Goal: Task Accomplishment & Management: Complete application form

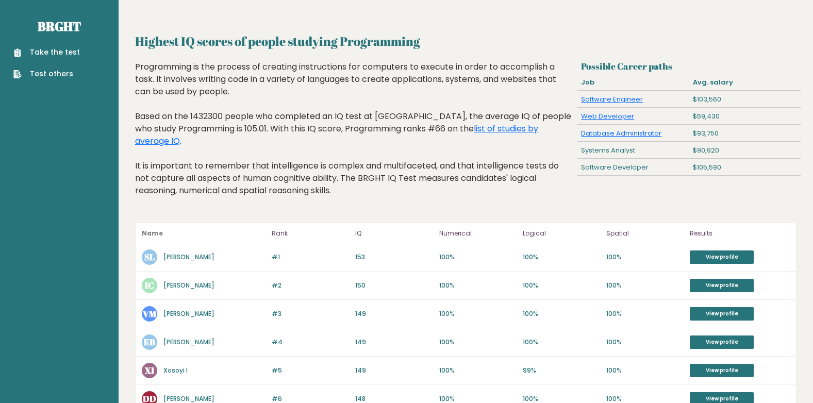
click at [64, 47] on link "Take the test" at bounding box center [46, 52] width 67 height 11
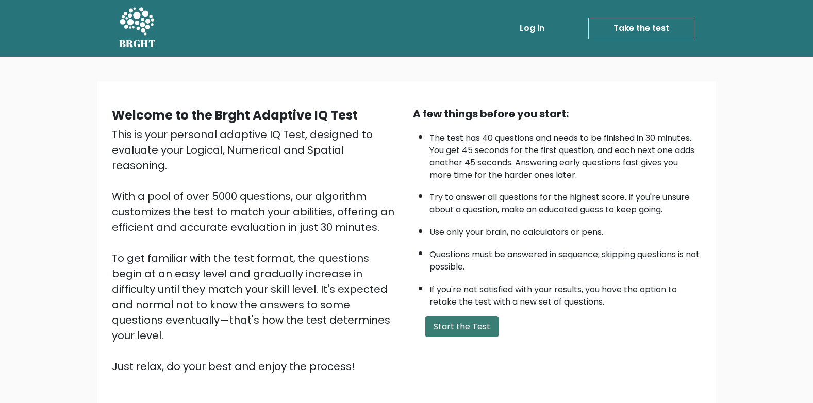
click at [468, 330] on button "Start the Test" at bounding box center [462, 327] width 73 height 21
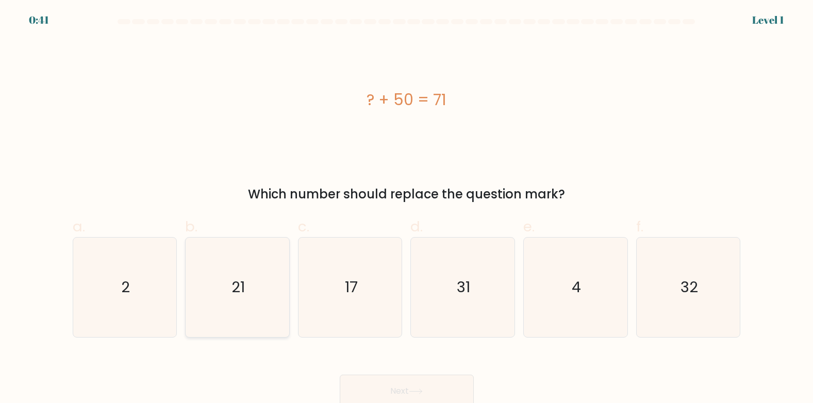
click at [254, 291] on icon "21" at bounding box center [238, 288] width 100 height 100
click at [407, 208] on input "b. 21" at bounding box center [407, 205] width 1 height 7
radio input "true"
click at [413, 381] on button "Next" at bounding box center [407, 391] width 134 height 33
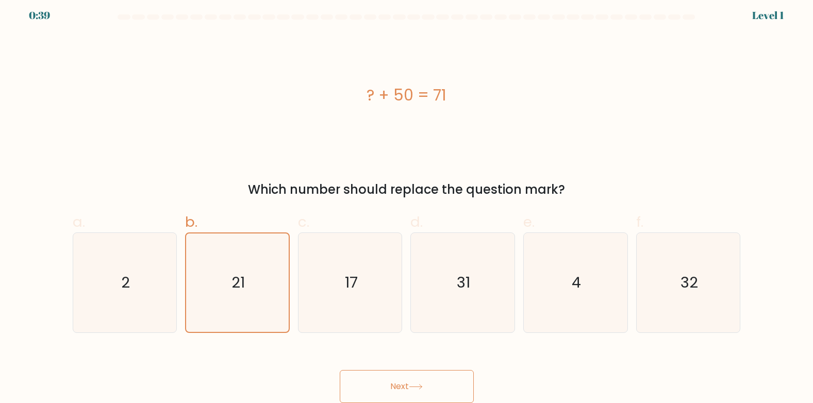
click at [408, 385] on button "Next" at bounding box center [407, 386] width 134 height 33
click at [444, 373] on button "Next" at bounding box center [407, 386] width 134 height 33
click at [451, 380] on button "Next" at bounding box center [407, 386] width 134 height 33
click at [370, 383] on button "Next" at bounding box center [407, 386] width 134 height 33
click at [429, 379] on button "Next" at bounding box center [407, 386] width 134 height 33
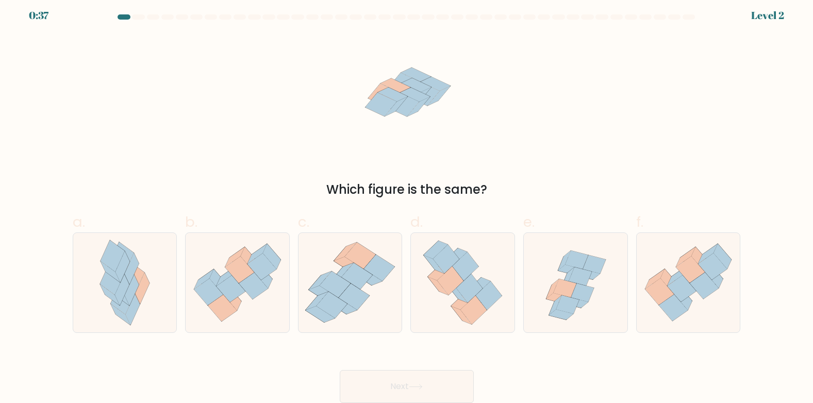
click at [410, 379] on button "Next" at bounding box center [407, 386] width 134 height 33
click at [575, 289] on icon at bounding box center [564, 288] width 23 height 19
click at [407, 204] on input "e." at bounding box center [407, 200] width 1 height 7
radio input "true"
click at [433, 381] on button "Next" at bounding box center [407, 386] width 134 height 33
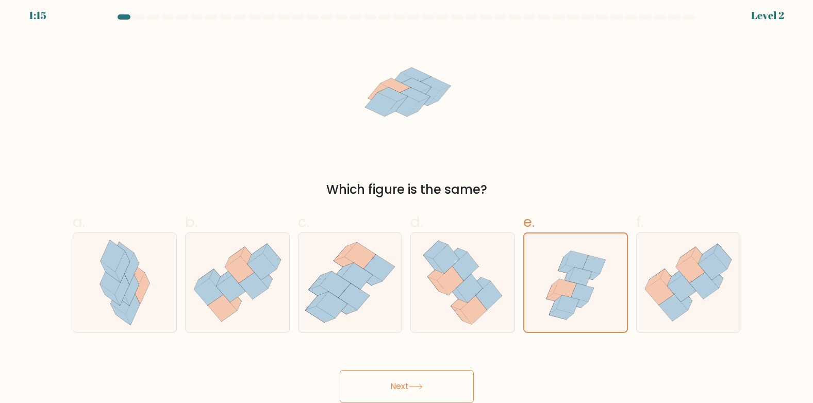
click at [412, 379] on button "Next" at bounding box center [407, 386] width 134 height 33
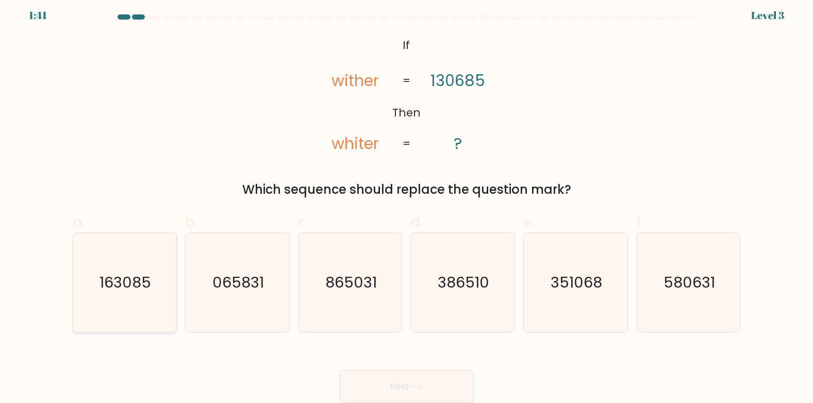
drag, startPoint x: 153, startPoint y: 251, endPoint x: 154, endPoint y: 273, distance: 22.2
click at [151, 268] on icon "163085" at bounding box center [125, 283] width 100 height 100
click at [407, 204] on input "a. 163085" at bounding box center [407, 200] width 1 height 7
radio input "true"
click at [384, 378] on button "Next" at bounding box center [407, 386] width 134 height 33
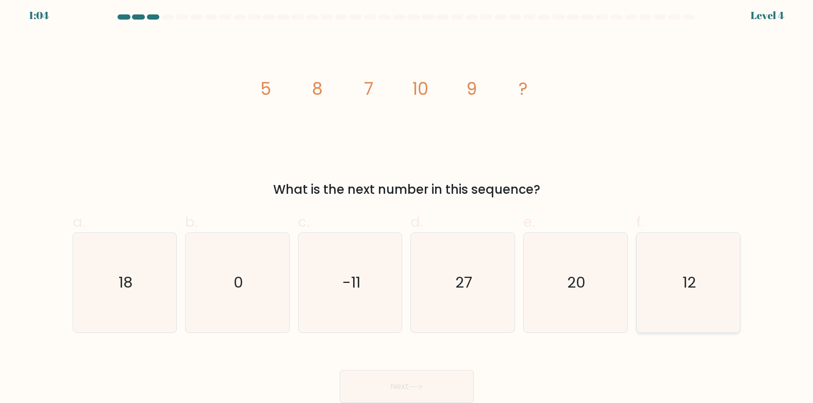
click at [694, 291] on text "12" at bounding box center [689, 282] width 13 height 21
click at [407, 204] on input "f. 12" at bounding box center [407, 200] width 1 height 7
radio input "true"
click at [408, 381] on button "Next" at bounding box center [407, 386] width 134 height 33
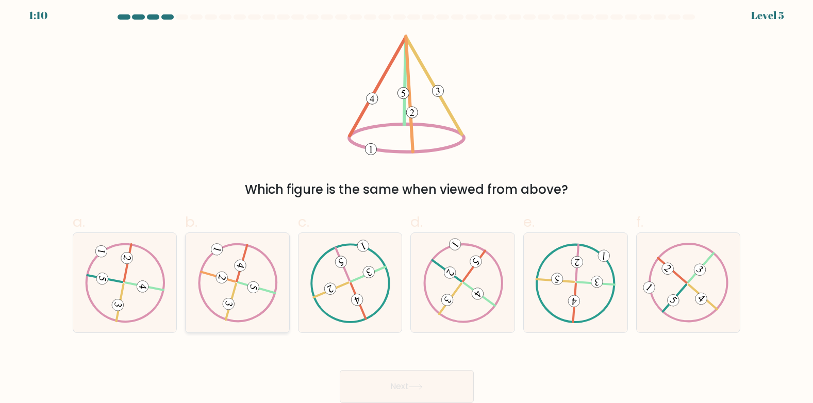
click at [247, 295] on icon at bounding box center [238, 282] width 80 height 79
click at [407, 204] on input "b." at bounding box center [407, 200] width 1 height 7
radio input "true"
click at [404, 385] on button "Next" at bounding box center [407, 386] width 134 height 33
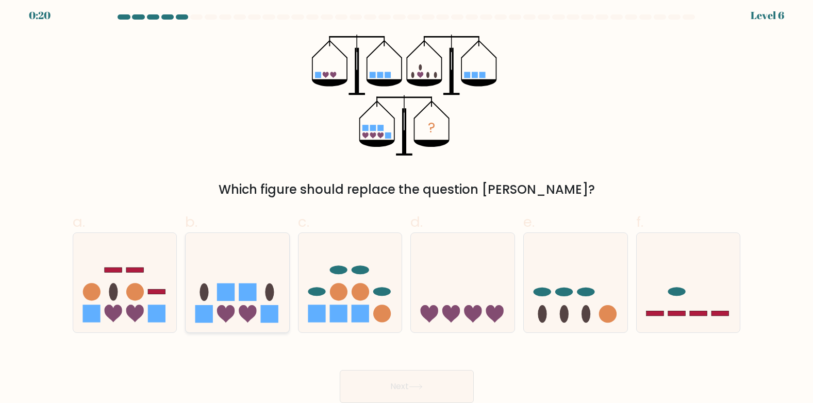
click at [253, 300] on rect at bounding box center [248, 293] width 18 height 18
click at [407, 204] on input "b." at bounding box center [407, 200] width 1 height 7
radio input "true"
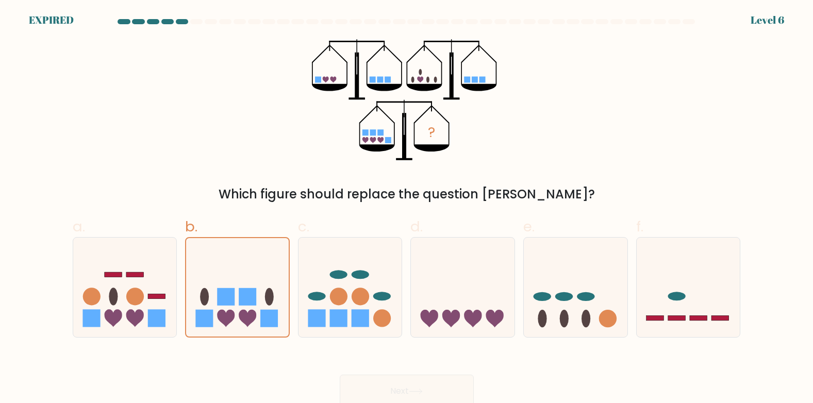
scroll to position [4, 0]
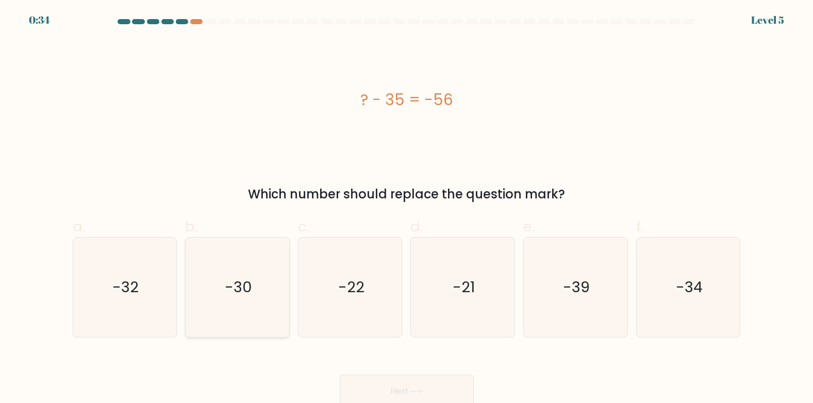
drag, startPoint x: 208, startPoint y: 326, endPoint x: 240, endPoint y: 313, distance: 34.2
click at [212, 324] on icon "-30" at bounding box center [238, 288] width 100 height 100
click at [407, 208] on input "b. -30" at bounding box center [407, 205] width 1 height 7
radio input "true"
click at [452, 319] on icon "-21" at bounding box center [463, 288] width 100 height 100
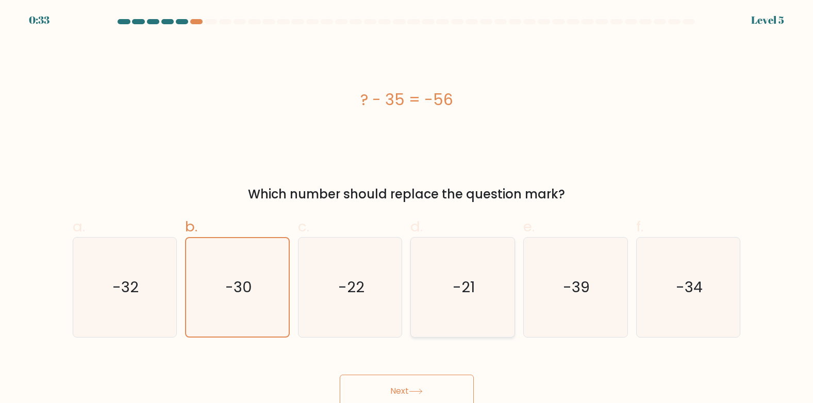
click at [407, 208] on input "d. -21" at bounding box center [407, 205] width 1 height 7
radio input "true"
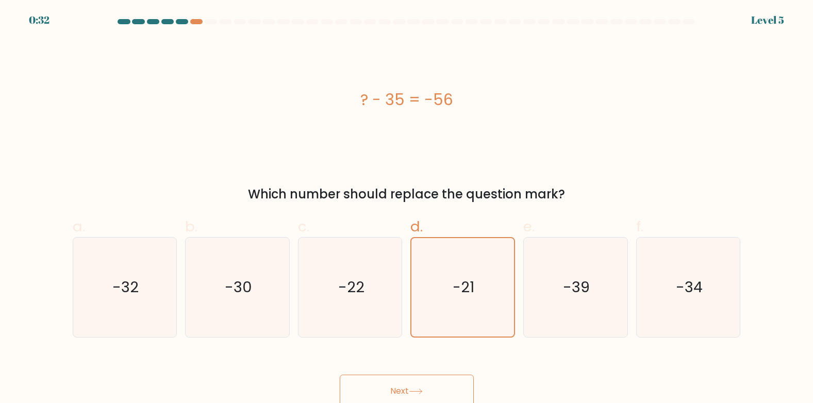
click at [416, 382] on button "Next" at bounding box center [407, 391] width 134 height 33
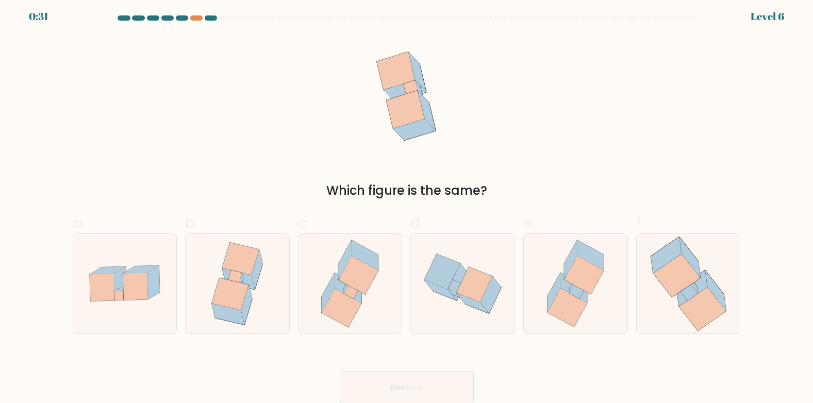
scroll to position [5, 0]
click at [360, 275] on icon at bounding box center [359, 274] width 40 height 39
click at [407, 204] on input "c." at bounding box center [407, 200] width 1 height 7
radio input "true"
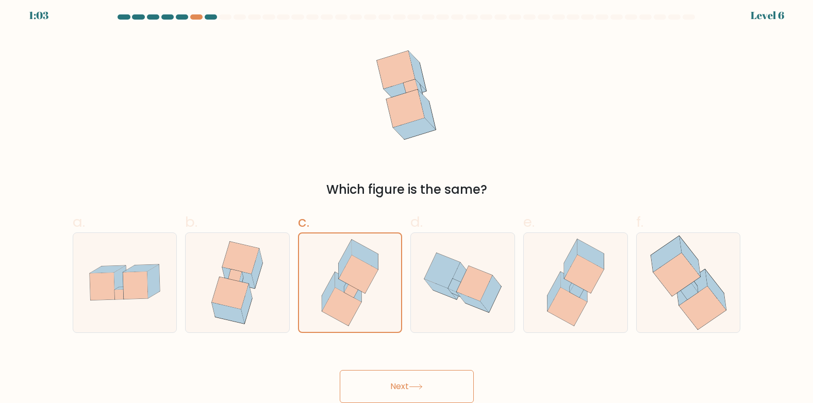
click at [384, 351] on div "Next" at bounding box center [407, 375] width 681 height 58
click at [378, 351] on div "Next" at bounding box center [407, 375] width 681 height 58
click at [401, 394] on button "Next" at bounding box center [407, 386] width 134 height 33
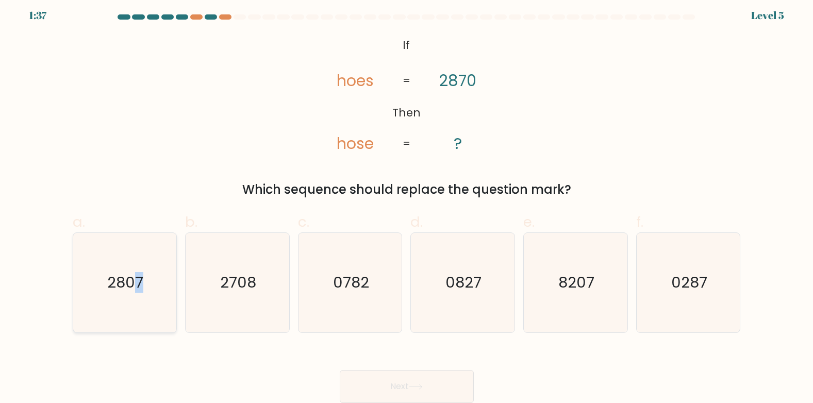
click at [140, 315] on icon "2807" at bounding box center [125, 283] width 100 height 100
drag, startPoint x: 140, startPoint y: 315, endPoint x: 144, endPoint y: 320, distance: 6.3
click at [144, 320] on icon "2807" at bounding box center [125, 283] width 100 height 100
click at [407, 204] on input "a. 2807" at bounding box center [407, 200] width 1 height 7
radio input "true"
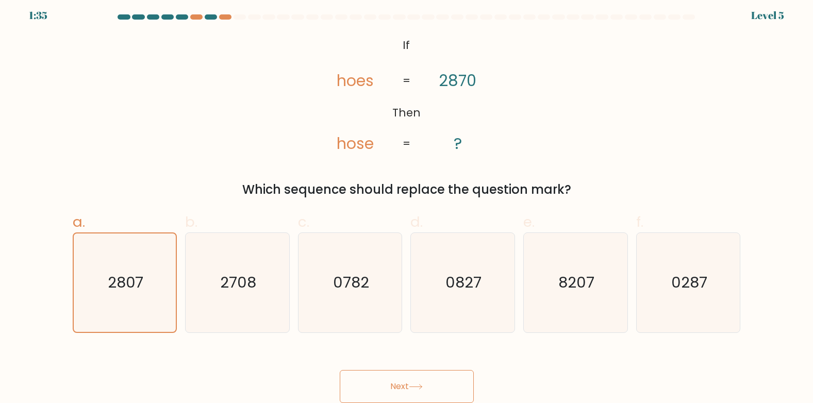
click at [423, 387] on icon at bounding box center [416, 387] width 14 height 6
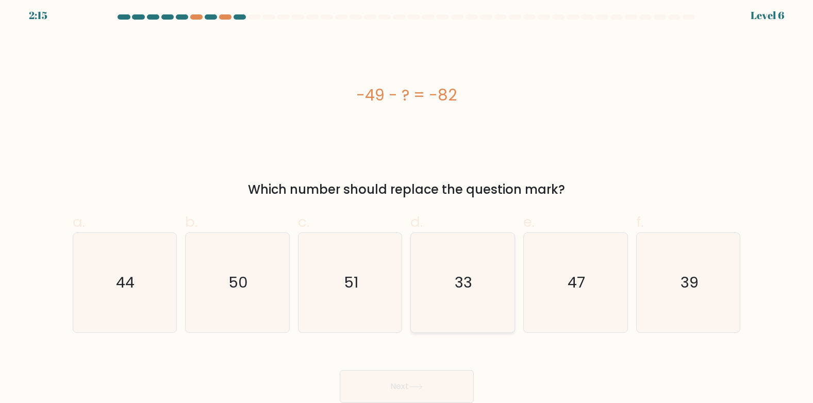
click at [445, 299] on icon "33" at bounding box center [463, 283] width 100 height 100
click at [407, 204] on input "d. 33" at bounding box center [407, 200] width 1 height 7
radio input "true"
click at [401, 381] on button "Next" at bounding box center [407, 386] width 134 height 33
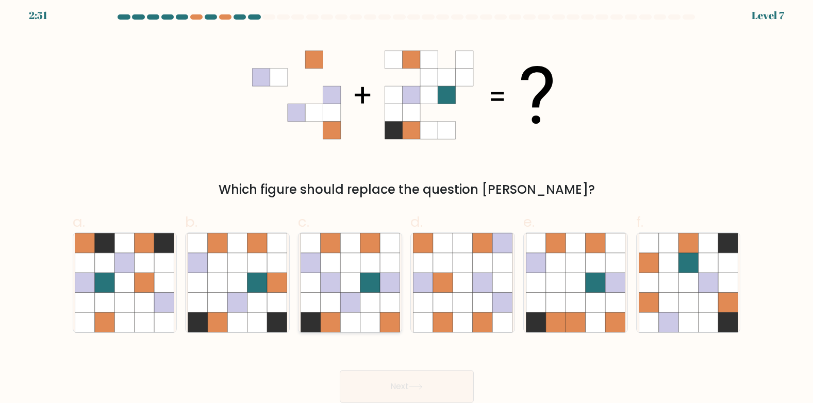
drag, startPoint x: 311, startPoint y: 323, endPoint x: 371, endPoint y: 312, distance: 60.8
click at [368, 312] on icon at bounding box center [351, 283] width 100 height 100
click at [407, 204] on input "c." at bounding box center [407, 200] width 1 height 7
radio input "true"
click at [438, 289] on icon at bounding box center [443, 283] width 20 height 20
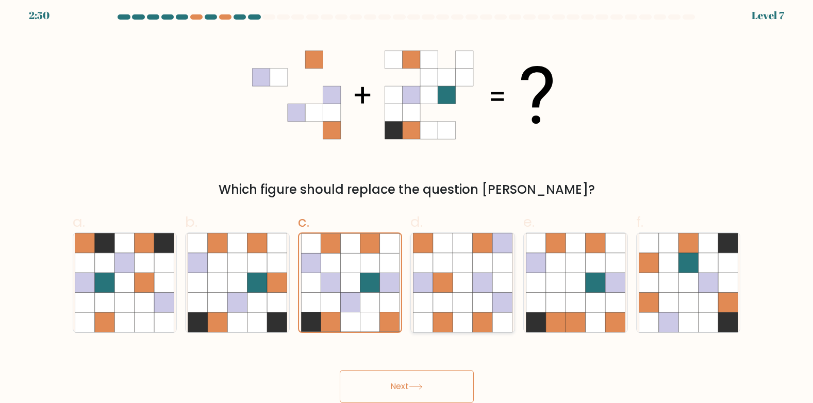
click at [407, 204] on input "d." at bounding box center [407, 200] width 1 height 7
radio input "true"
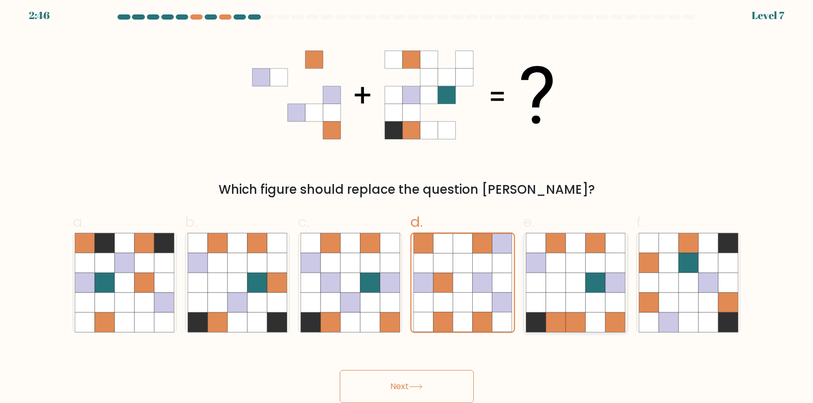
click at [574, 310] on icon at bounding box center [576, 303] width 20 height 20
click at [407, 204] on input "e." at bounding box center [407, 200] width 1 height 7
radio input "true"
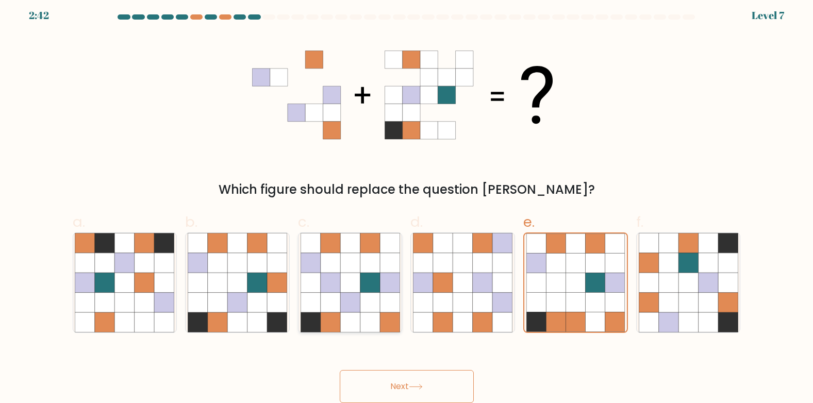
click at [335, 308] on icon at bounding box center [330, 303] width 20 height 20
click at [407, 204] on input "c." at bounding box center [407, 200] width 1 height 7
radio input "true"
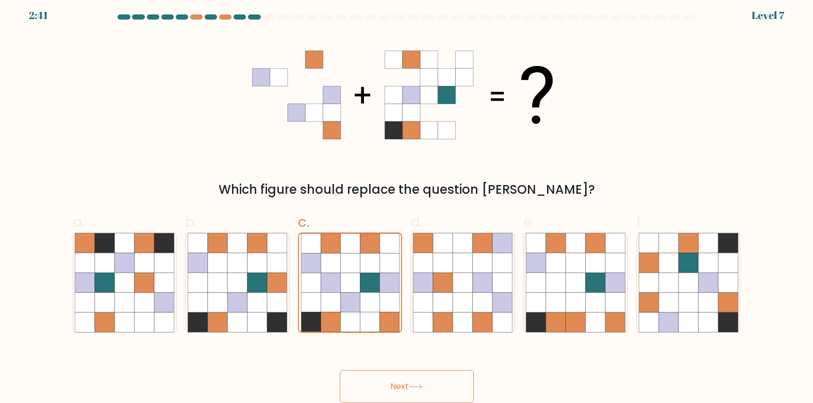
click at [430, 391] on button "Next" at bounding box center [407, 386] width 134 height 33
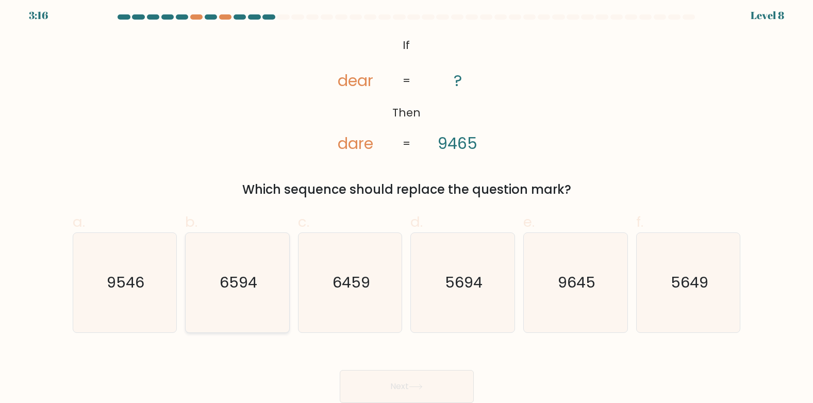
click at [242, 291] on text "6594" at bounding box center [239, 282] width 38 height 21
click at [407, 204] on input "b. 6594" at bounding box center [407, 200] width 1 height 7
radio input "true"
click at [393, 389] on button "Next" at bounding box center [407, 386] width 134 height 33
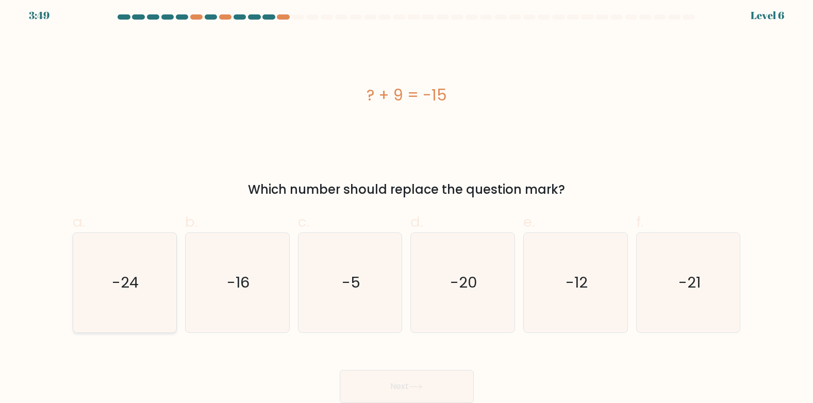
click at [161, 319] on icon "-24" at bounding box center [125, 283] width 100 height 100
click at [407, 204] on input "a. -24" at bounding box center [407, 200] width 1 height 7
radio input "true"
click at [351, 379] on button "Next" at bounding box center [407, 386] width 134 height 33
click at [377, 383] on button "Next" at bounding box center [407, 386] width 134 height 33
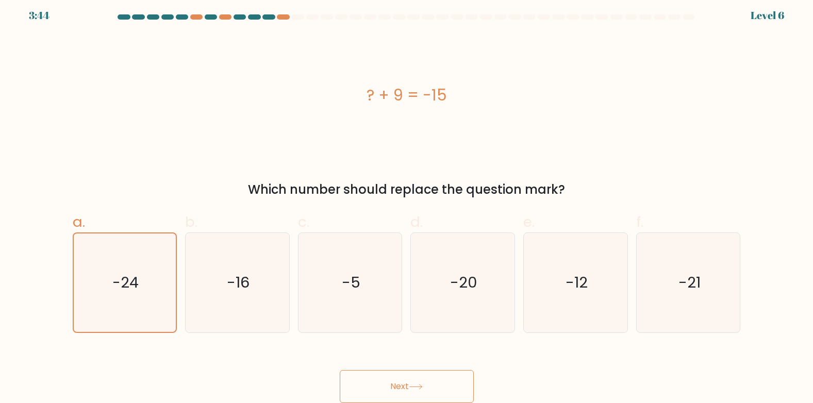
click at [407, 379] on button "Next" at bounding box center [407, 386] width 134 height 33
drag, startPoint x: 407, startPoint y: 379, endPoint x: 410, endPoint y: 373, distance: 6.7
click at [410, 373] on button "Next" at bounding box center [407, 386] width 134 height 33
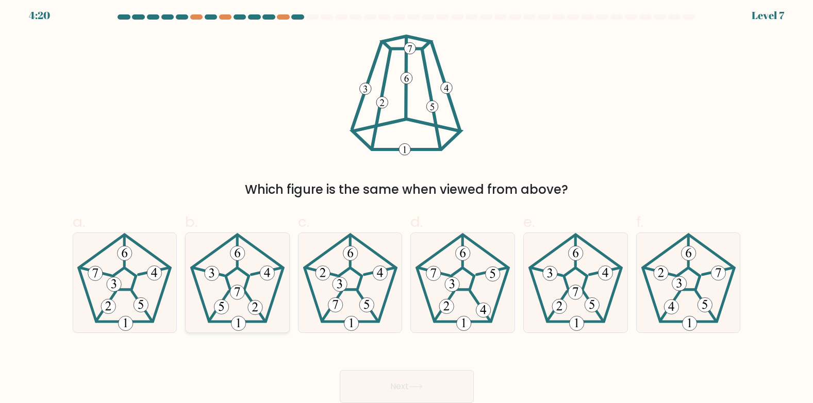
click at [246, 306] on icon at bounding box center [238, 283] width 100 height 100
click at [407, 204] on input "b." at bounding box center [407, 200] width 1 height 7
radio input "true"
click at [148, 315] on 262 at bounding box center [142, 306] width 20 height 30
click at [407, 204] on input "a." at bounding box center [407, 200] width 1 height 7
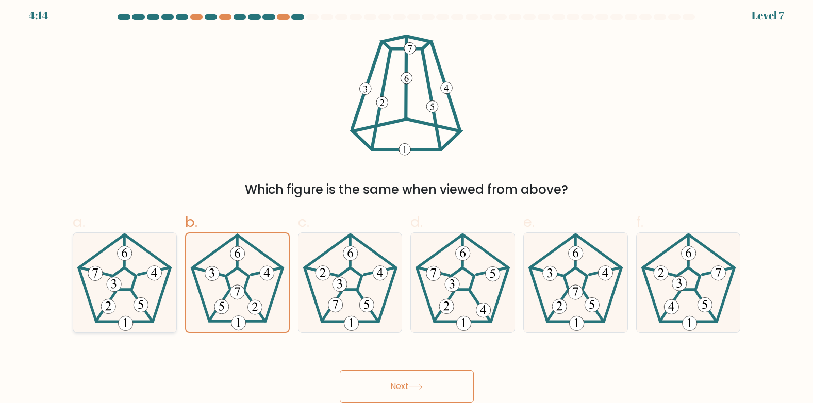
radio input "true"
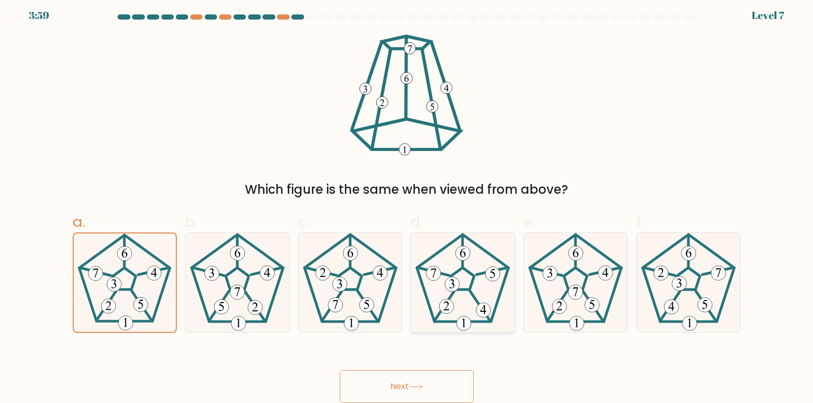
drag, startPoint x: 483, startPoint y: 312, endPoint x: 75, endPoint y: 191, distance: 425.0
click at [444, 302] on g at bounding box center [463, 283] width 92 height 96
click at [407, 204] on input "d." at bounding box center [407, 200] width 1 height 7
radio input "true"
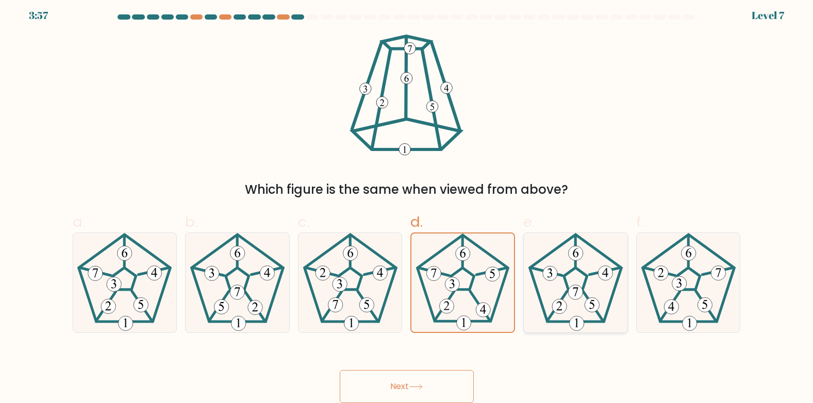
click at [584, 299] on icon at bounding box center [576, 283] width 100 height 100
click at [407, 204] on input "e." at bounding box center [407, 200] width 1 height 7
radio input "true"
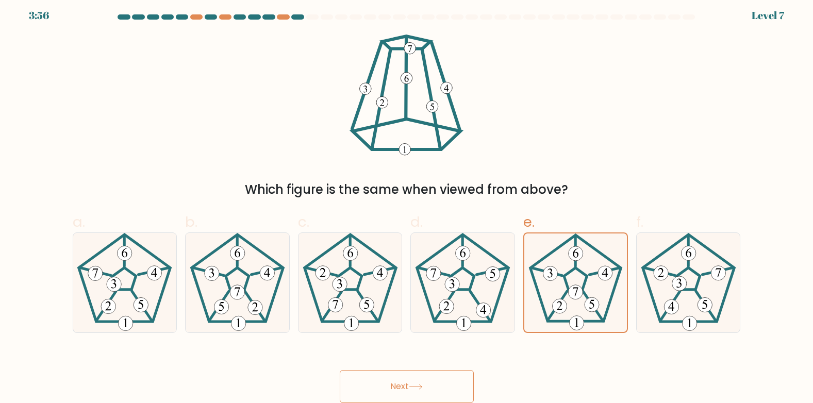
click at [422, 395] on button "Next" at bounding box center [407, 386] width 134 height 33
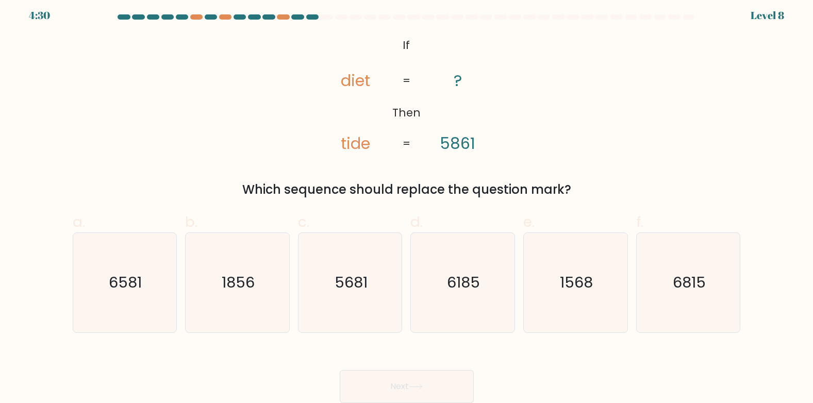
click at [239, 341] on form "If ?" at bounding box center [406, 208] width 813 height 389
click at [224, 288] on text "1856" at bounding box center [238, 282] width 33 height 21
click at [407, 204] on input "b. 1856" at bounding box center [407, 200] width 1 height 7
radio input "true"
click at [424, 369] on div "Next" at bounding box center [407, 375] width 681 height 58
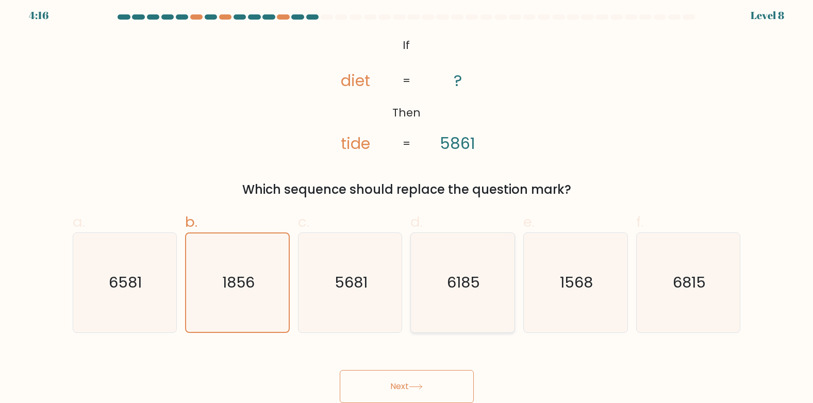
click at [468, 313] on icon "6185" at bounding box center [463, 283] width 100 height 100
click at [407, 204] on input "d. 6185" at bounding box center [407, 200] width 1 height 7
radio input "true"
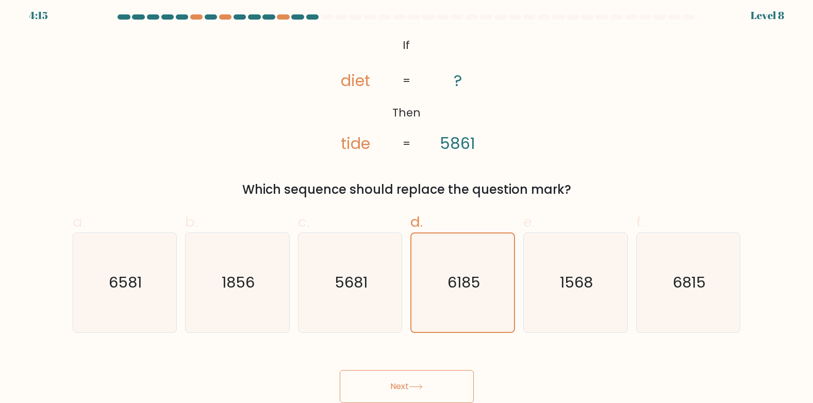
click at [459, 375] on button "Next" at bounding box center [407, 386] width 134 height 33
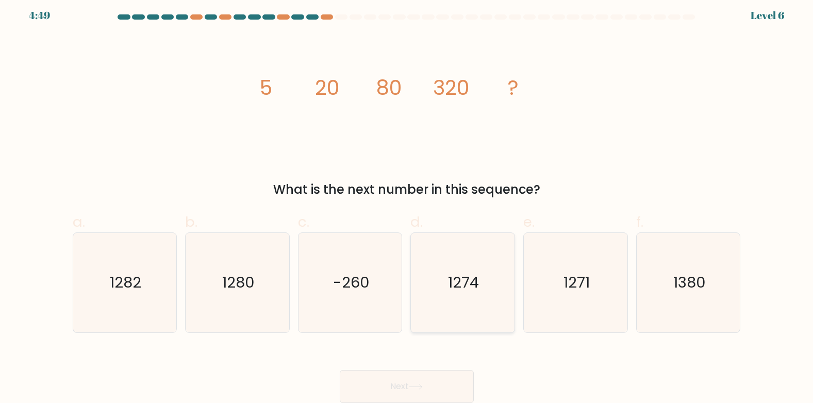
click at [444, 300] on icon "1274" at bounding box center [463, 283] width 100 height 100
click at [407, 204] on input "d. 1274" at bounding box center [407, 200] width 1 height 7
radio input "true"
click at [422, 387] on icon at bounding box center [416, 387] width 12 height 5
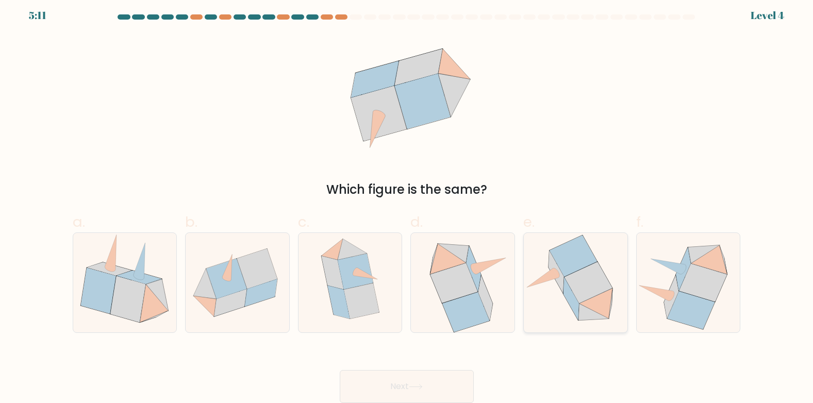
click at [564, 304] on icon at bounding box center [576, 282] width 104 height 99
click at [407, 204] on input "e." at bounding box center [407, 200] width 1 height 7
radio input "true"
click at [408, 375] on button "Next" at bounding box center [407, 386] width 134 height 33
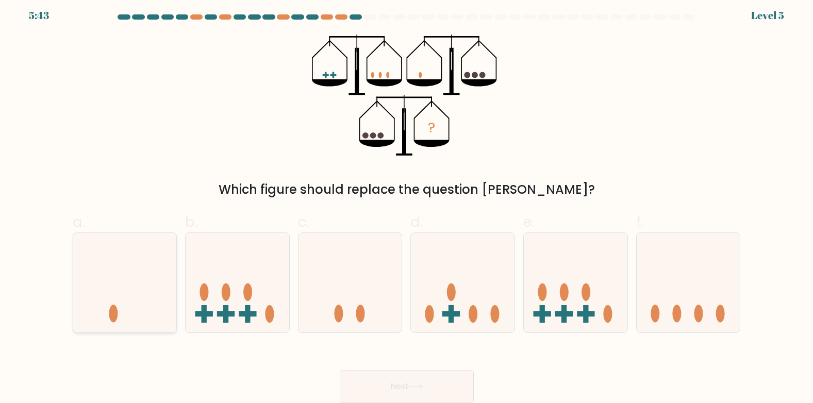
click at [128, 302] on icon at bounding box center [125, 283] width 104 height 86
click at [407, 204] on input "a." at bounding box center [407, 200] width 1 height 7
radio input "true"
click at [396, 393] on button "Next" at bounding box center [407, 386] width 134 height 33
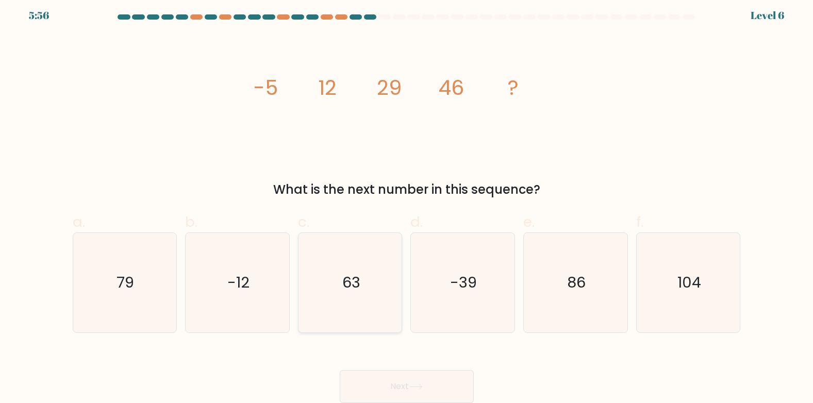
click at [365, 292] on icon "63" at bounding box center [351, 283] width 100 height 100
click at [407, 204] on input "c. 63" at bounding box center [407, 200] width 1 height 7
radio input "true"
click at [395, 394] on button "Next" at bounding box center [407, 386] width 134 height 33
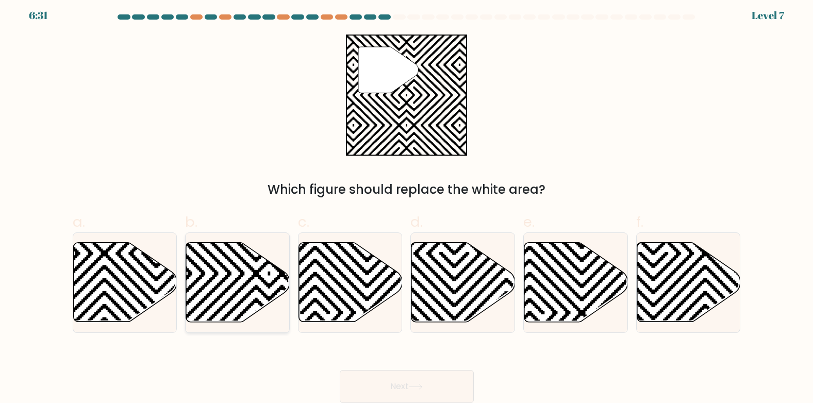
click at [237, 304] on icon at bounding box center [269, 325] width 209 height 209
click at [407, 204] on input "b." at bounding box center [407, 200] width 1 height 7
radio input "true"
click at [435, 394] on button "Next" at bounding box center [407, 386] width 134 height 33
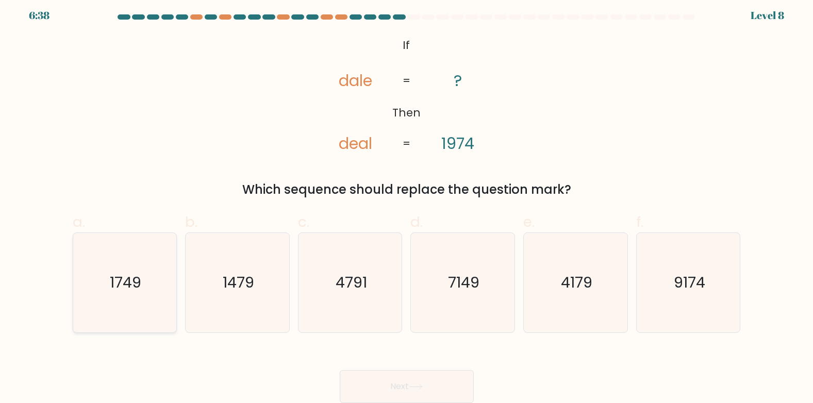
click at [115, 287] on text "1749" at bounding box center [125, 282] width 31 height 21
click at [407, 204] on input "a. 1749" at bounding box center [407, 200] width 1 height 7
radio input "true"
click at [388, 387] on button "Next" at bounding box center [407, 386] width 134 height 33
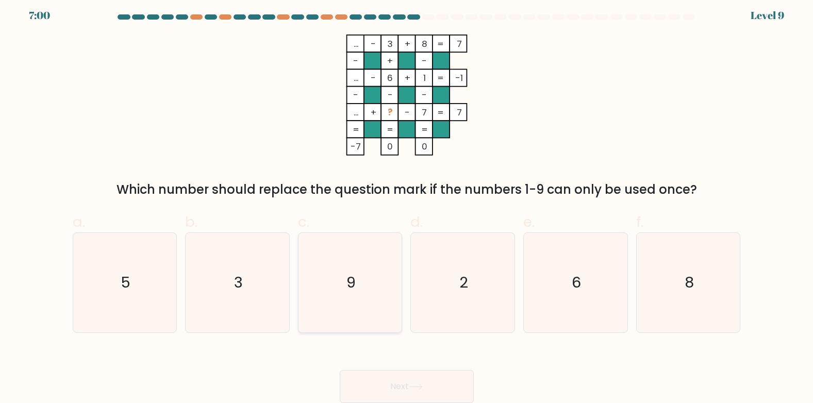
click at [361, 304] on icon "9" at bounding box center [351, 283] width 100 height 100
click at [407, 204] on input "c. 9" at bounding box center [407, 200] width 1 height 7
radio input "true"
click at [419, 374] on button "Next" at bounding box center [407, 386] width 134 height 33
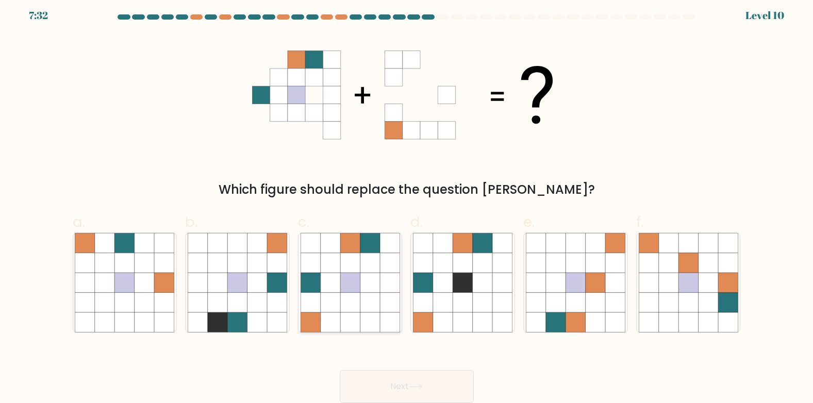
click at [354, 270] on icon at bounding box center [350, 263] width 20 height 20
click at [407, 204] on input "c." at bounding box center [407, 200] width 1 height 7
radio input "true"
click at [445, 389] on button "Next" at bounding box center [407, 386] width 134 height 33
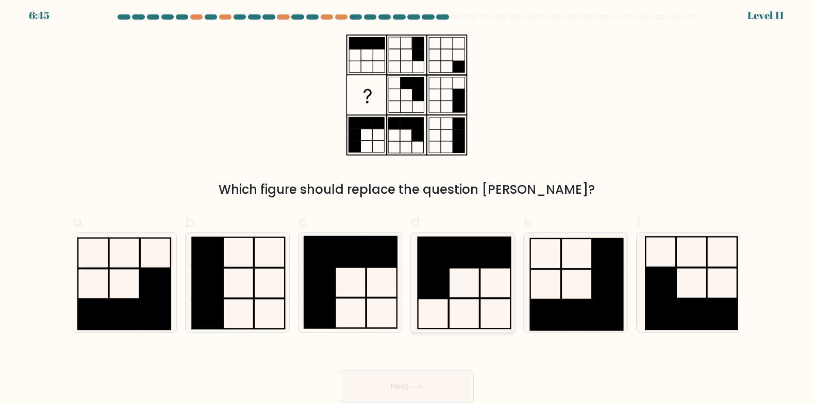
click at [452, 299] on rect at bounding box center [464, 314] width 30 height 30
click at [407, 204] on input "d." at bounding box center [407, 200] width 1 height 7
radio input "true"
click at [417, 384] on icon at bounding box center [416, 387] width 14 height 6
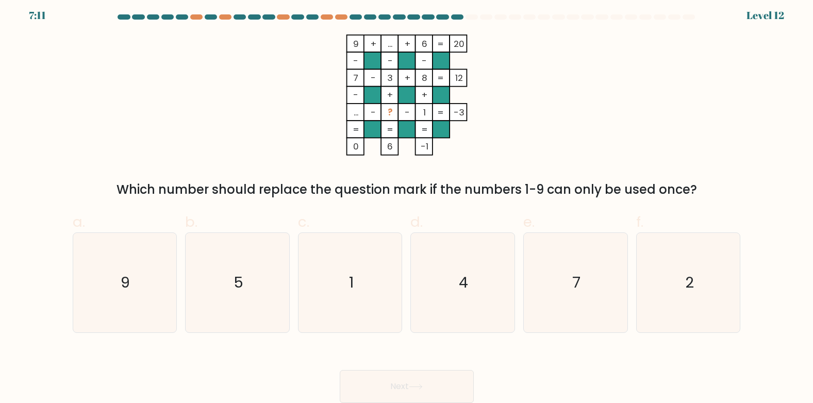
click at [355, 116] on tspan "..." at bounding box center [355, 112] width 5 height 12
drag, startPoint x: 355, startPoint y: 116, endPoint x: 359, endPoint y: 144, distance: 28.7
click at [358, 144] on tspan "0" at bounding box center [356, 146] width 6 height 12
click at [246, 271] on icon "5" at bounding box center [238, 283] width 100 height 100
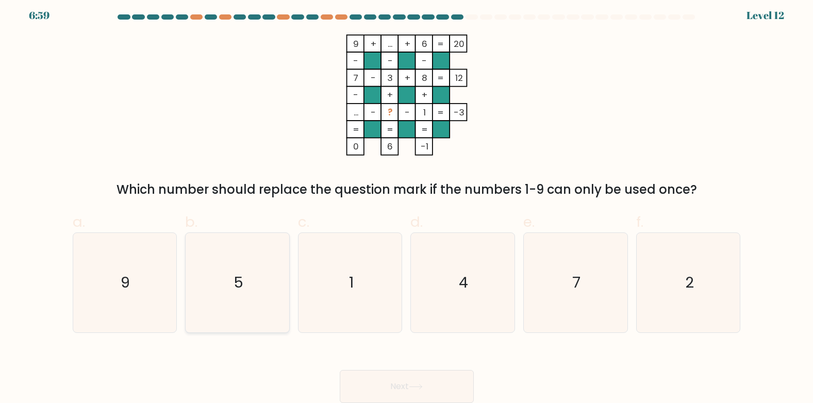
click at [407, 204] on input "b. 5" at bounding box center [407, 200] width 1 height 7
radio input "true"
click at [429, 295] on icon "4" at bounding box center [463, 283] width 100 height 100
click at [407, 204] on input "d. 4" at bounding box center [407, 200] width 1 height 7
radio input "true"
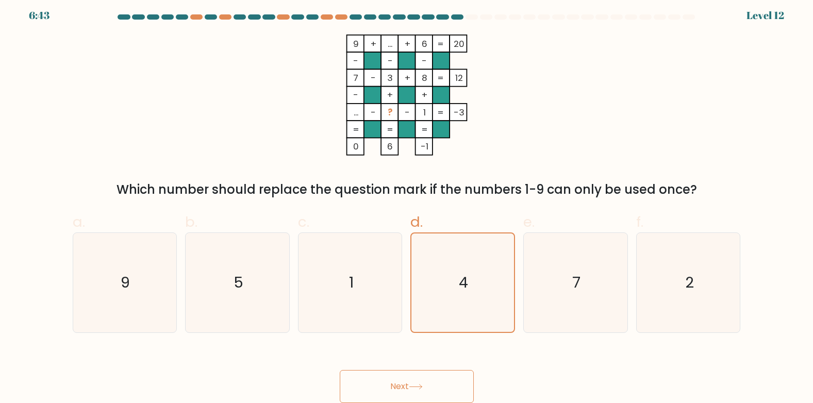
click at [418, 389] on icon at bounding box center [416, 387] width 14 height 6
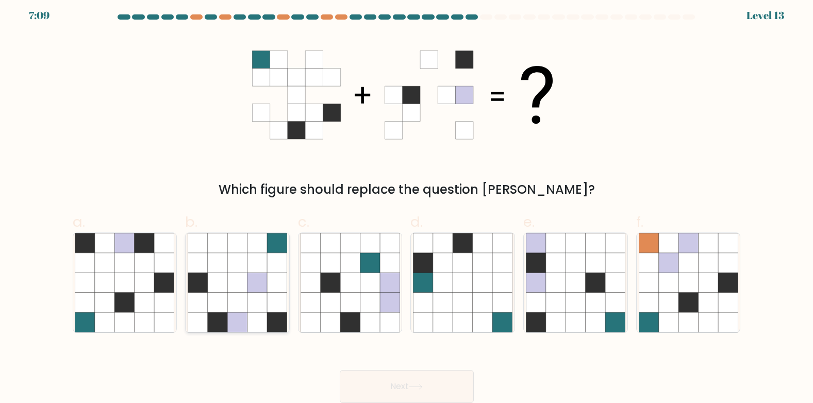
click at [271, 295] on icon at bounding box center [277, 303] width 20 height 20
click at [407, 204] on input "b." at bounding box center [407, 200] width 1 height 7
radio input "true"
click at [584, 289] on icon at bounding box center [576, 283] width 20 height 20
click at [407, 204] on input "e." at bounding box center [407, 200] width 1 height 7
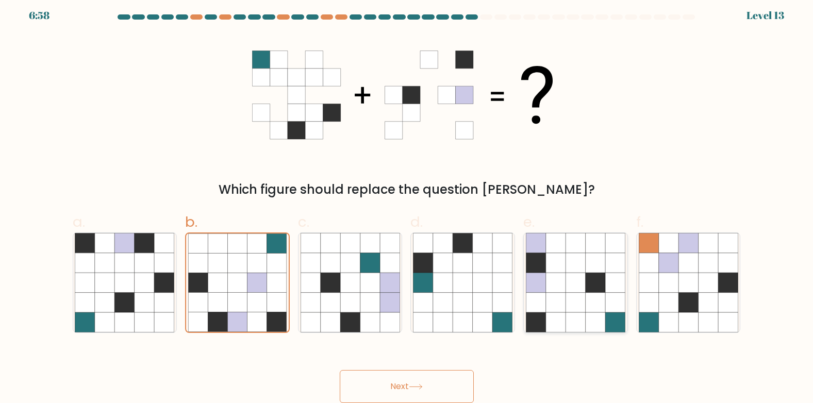
radio input "true"
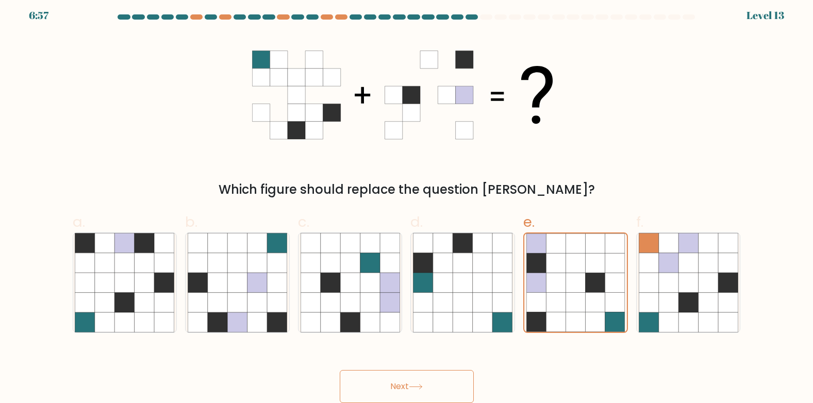
click at [457, 386] on button "Next" at bounding box center [407, 386] width 134 height 33
drag, startPoint x: 457, startPoint y: 386, endPoint x: 364, endPoint y: 377, distance: 93.3
click at [364, 377] on button "Next" at bounding box center [407, 386] width 134 height 33
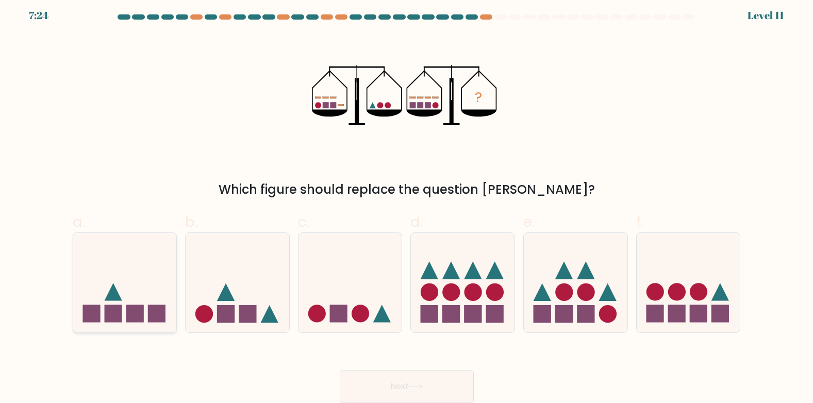
click at [146, 329] on div at bounding box center [125, 283] width 105 height 101
click at [407, 204] on input "a." at bounding box center [407, 200] width 1 height 7
radio input "true"
click at [404, 382] on button "Next" at bounding box center [407, 386] width 134 height 33
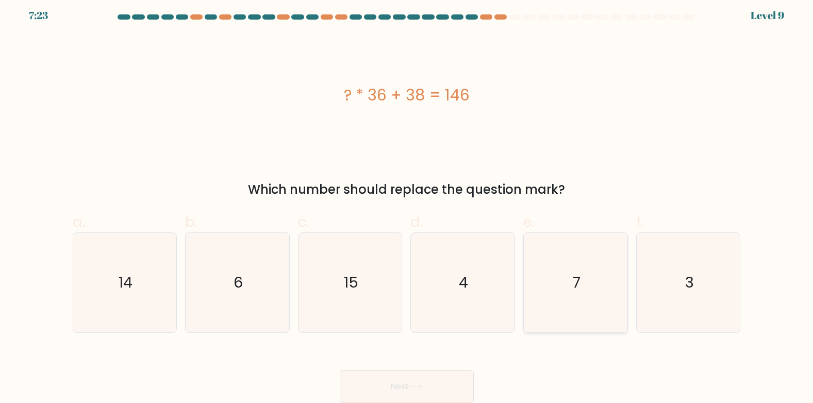
click at [604, 286] on icon "7" at bounding box center [576, 283] width 100 height 100
click at [407, 204] on input "e. 7" at bounding box center [407, 200] width 1 height 7
radio input "true"
click at [421, 378] on button "Next" at bounding box center [407, 386] width 134 height 33
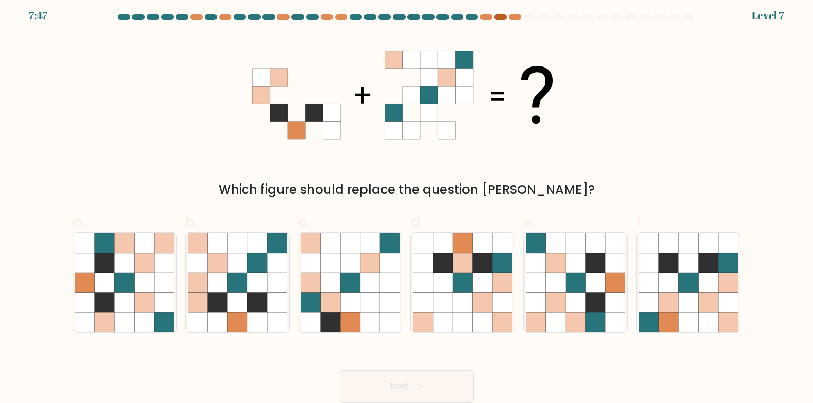
click at [497, 19] on div at bounding box center [501, 16] width 12 height 5
click at [483, 18] on div at bounding box center [486, 16] width 12 height 5
click at [508, 15] on at bounding box center [407, 16] width 580 height 5
click at [518, 18] on div at bounding box center [515, 16] width 12 height 5
click at [243, 316] on icon at bounding box center [237, 323] width 20 height 20
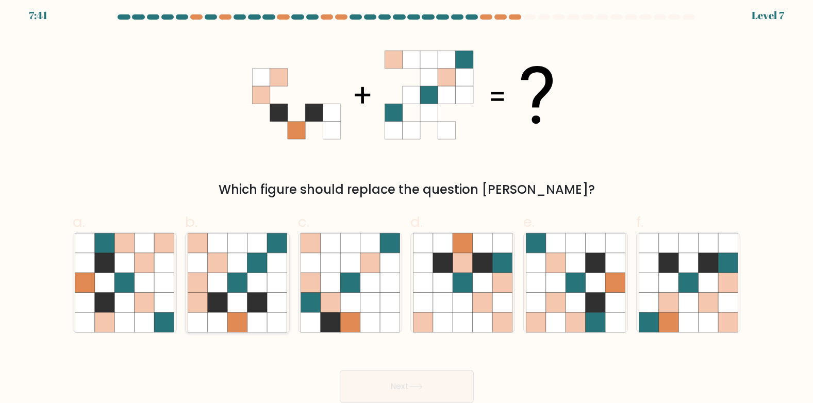
click at [407, 204] on input "b." at bounding box center [407, 200] width 1 height 7
radio input "true"
click at [416, 385] on icon at bounding box center [416, 387] width 14 height 6
